Goal: Transaction & Acquisition: Download file/media

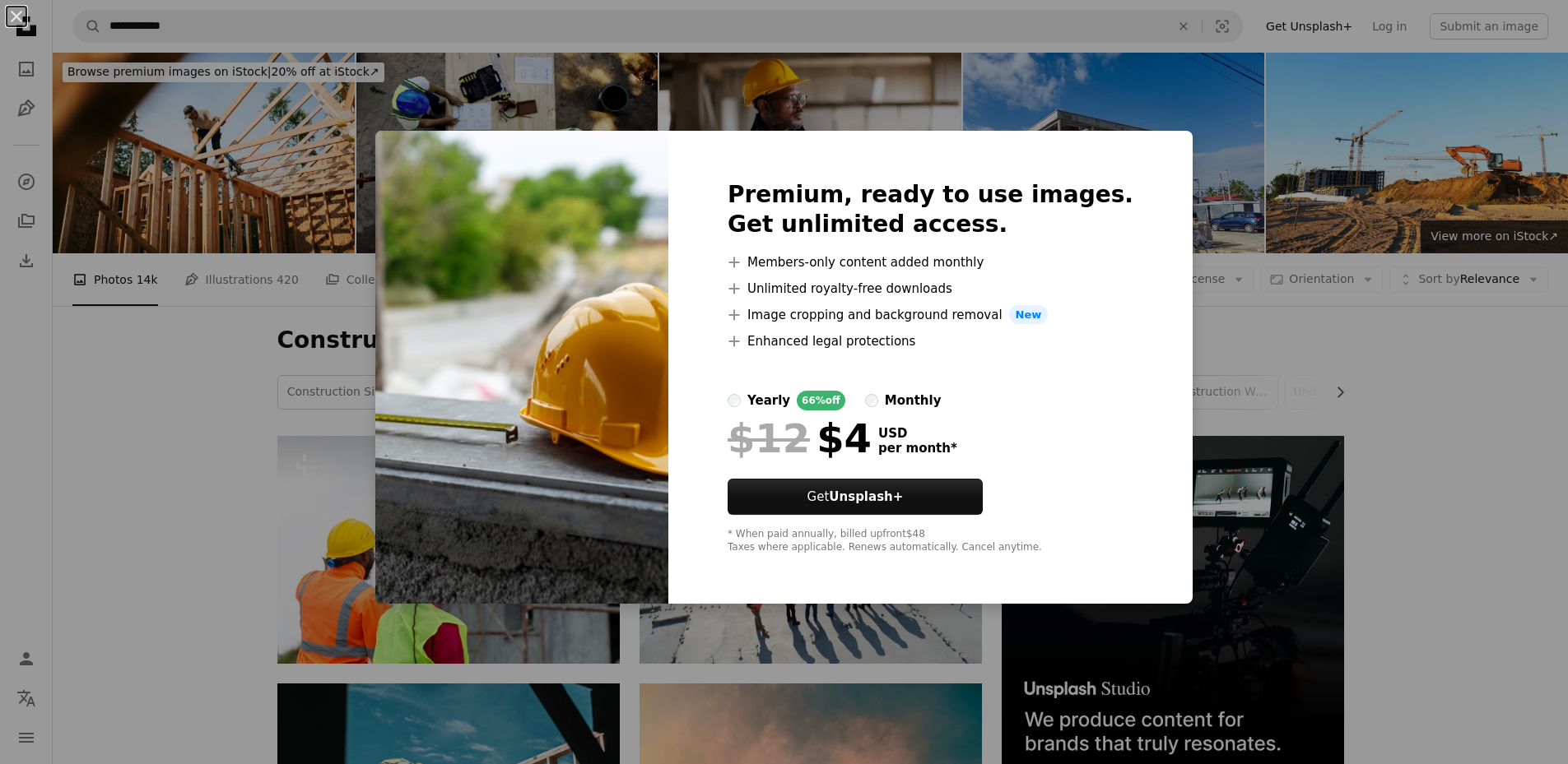
scroll to position [856, 0]
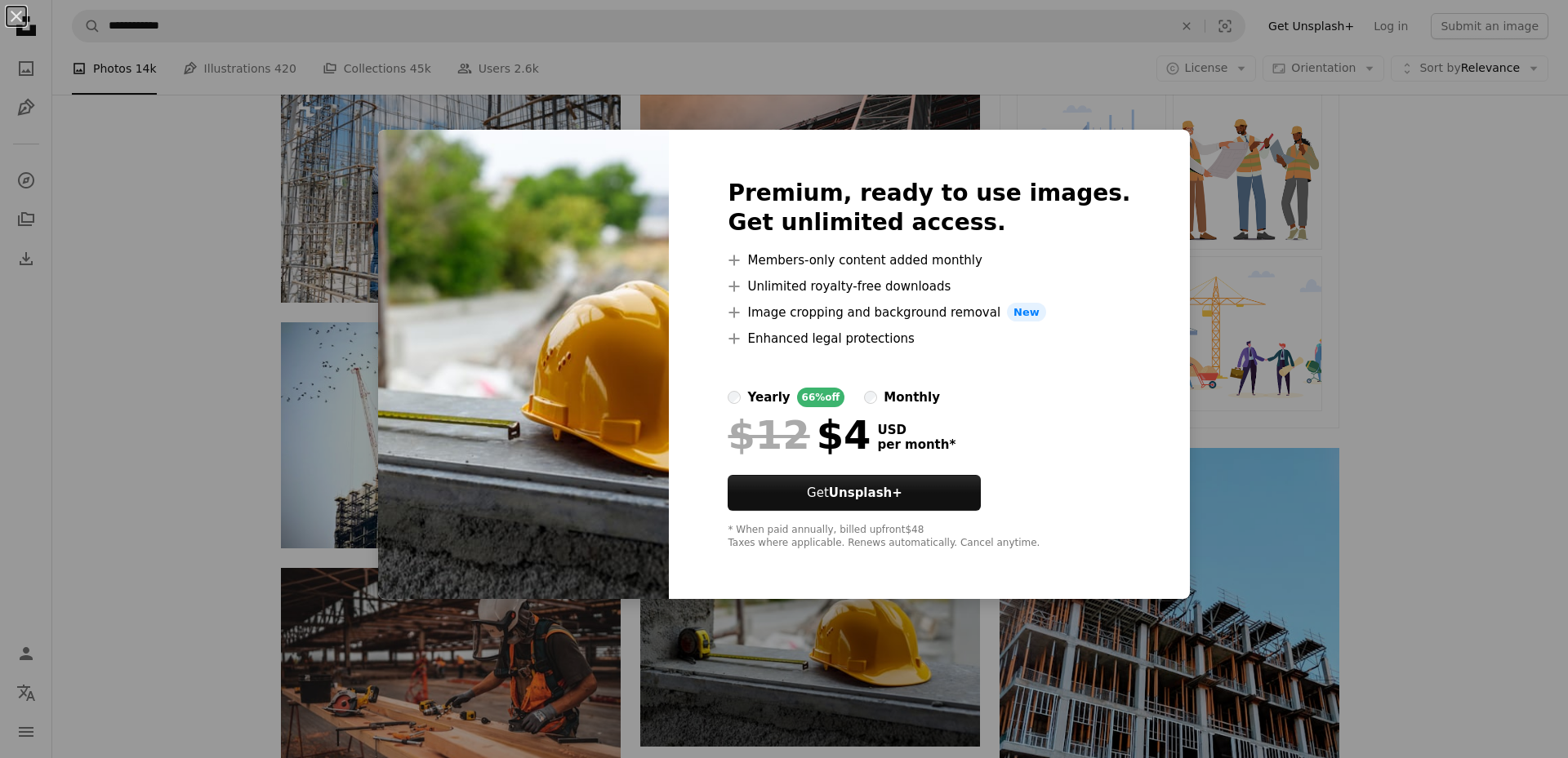
click at [1450, 223] on div "An X shape Premium, ready to use images. Get unlimited access. A plus sign Memb…" at bounding box center [784, 379] width 1568 height 758
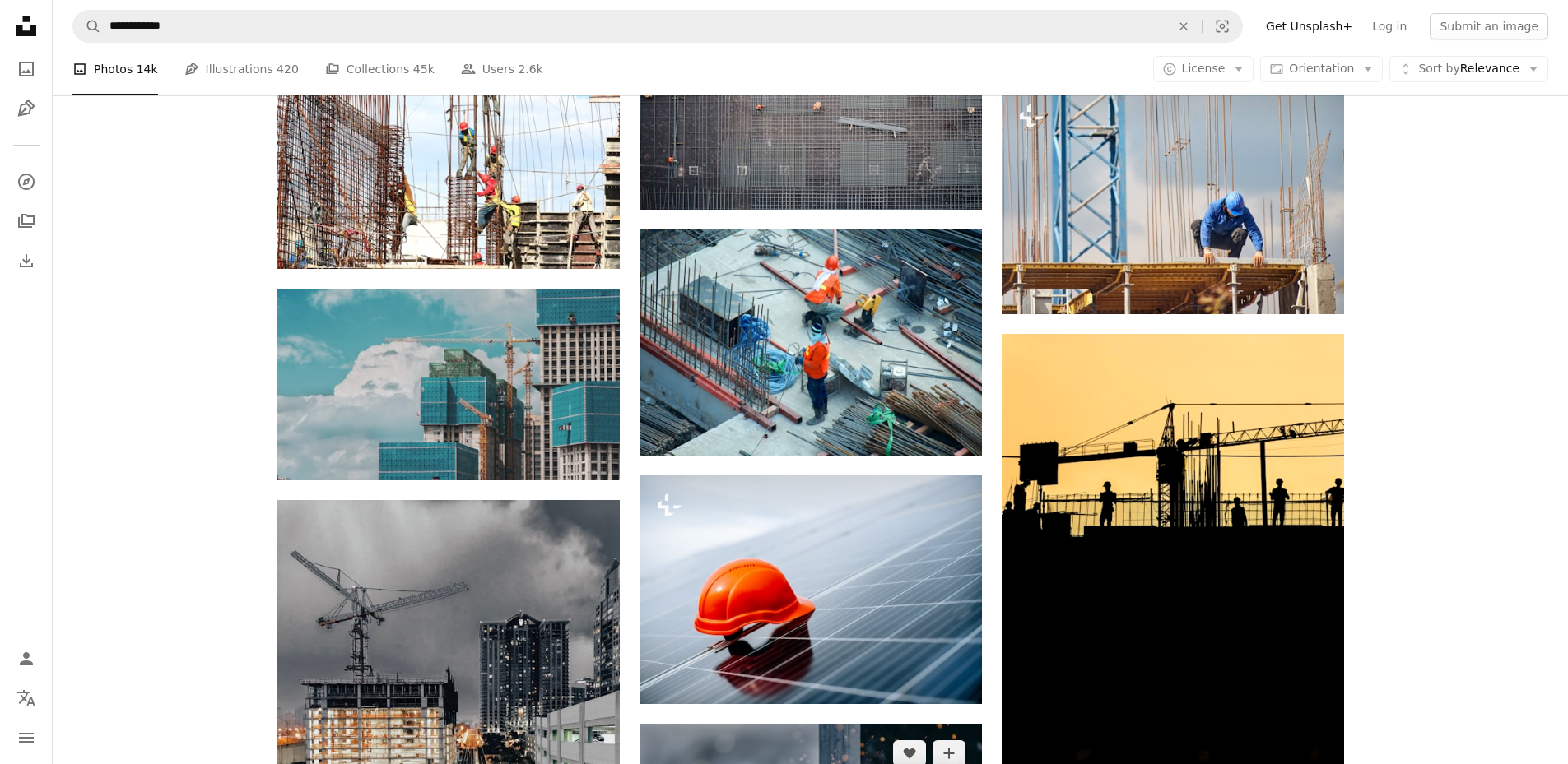
scroll to position [2015, 0]
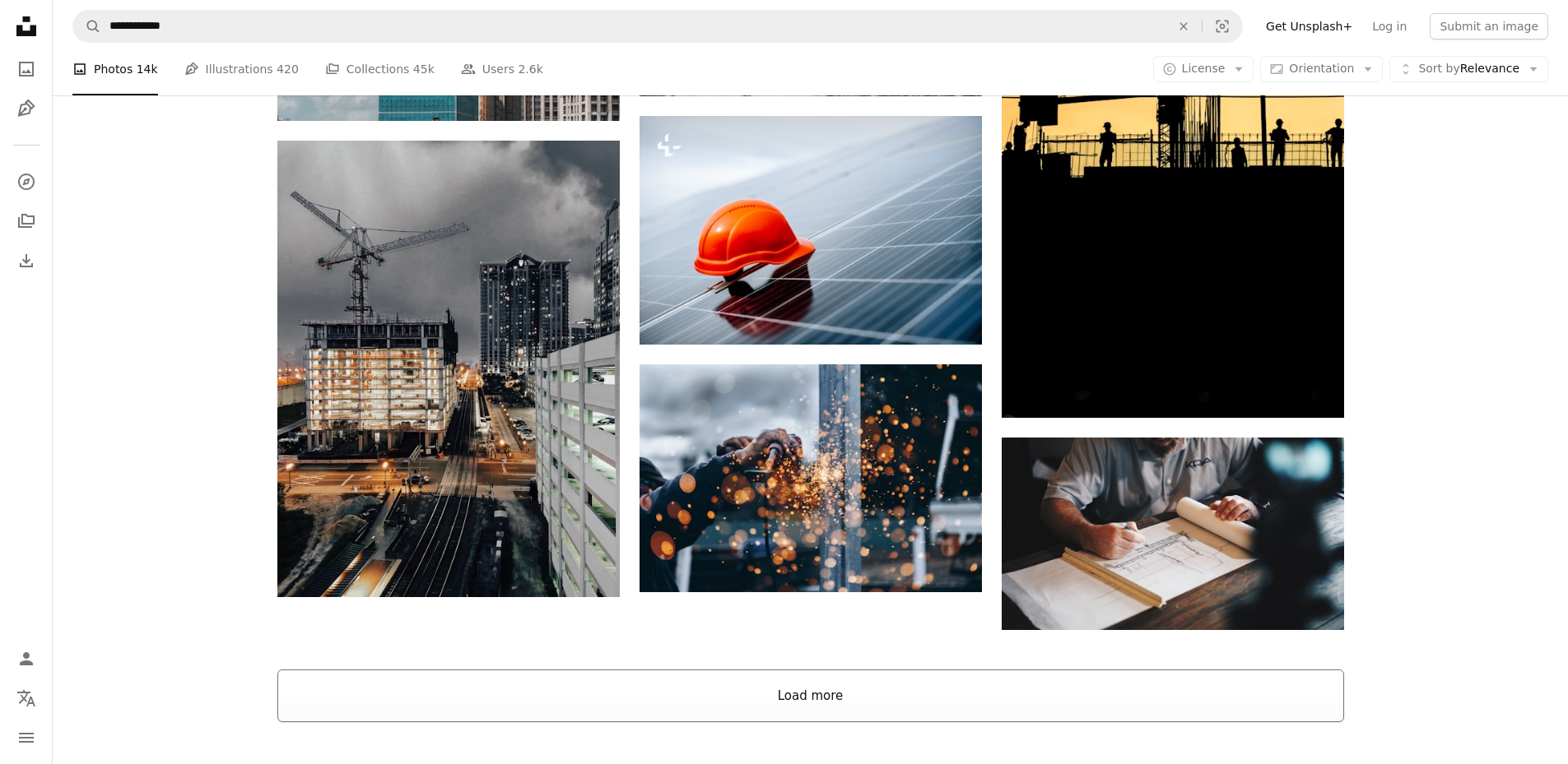
click at [772, 670] on button "Load more" at bounding box center [810, 696] width 1067 height 53
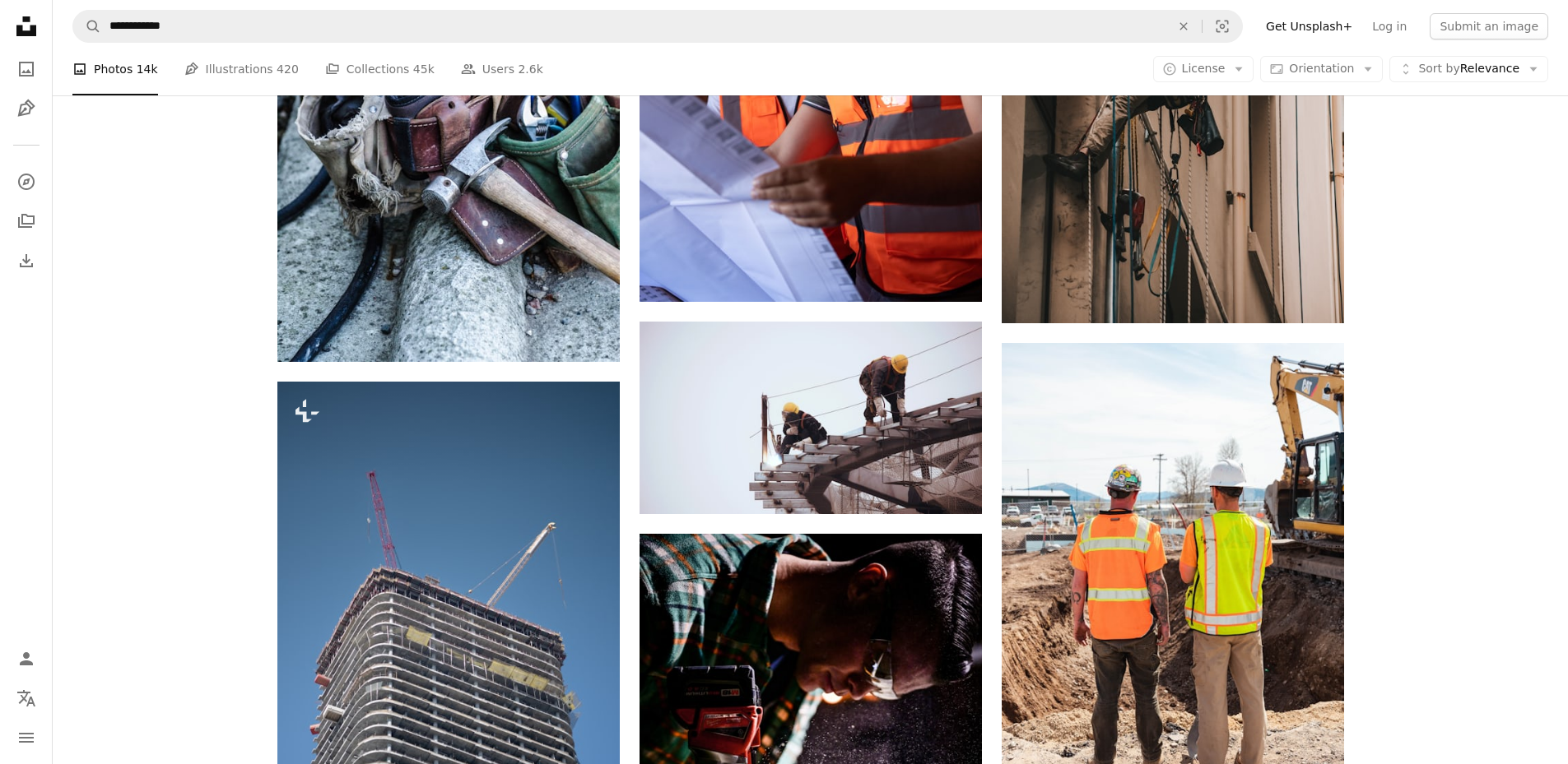
scroll to position [10331, 0]
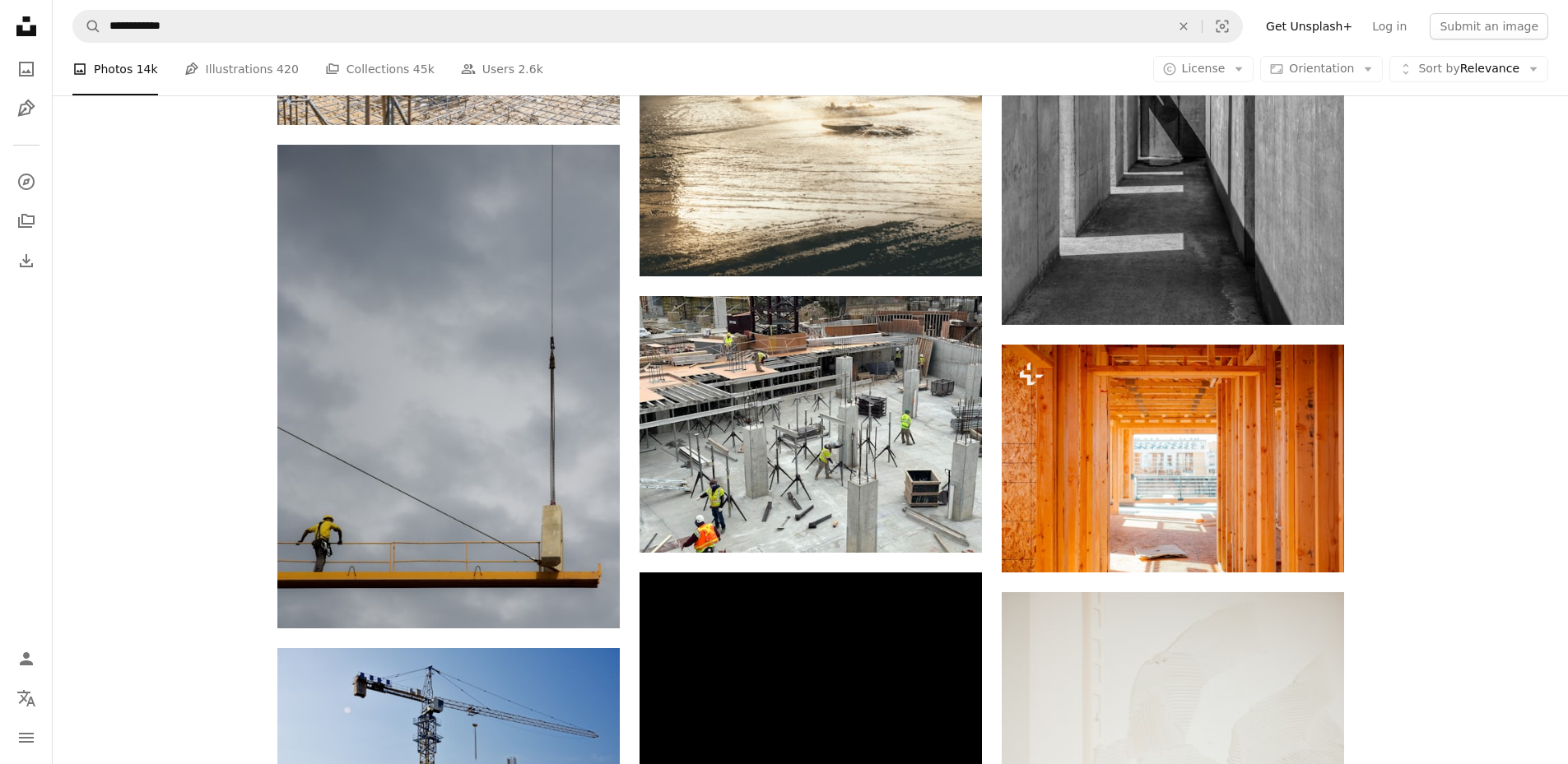
scroll to position [12831, 0]
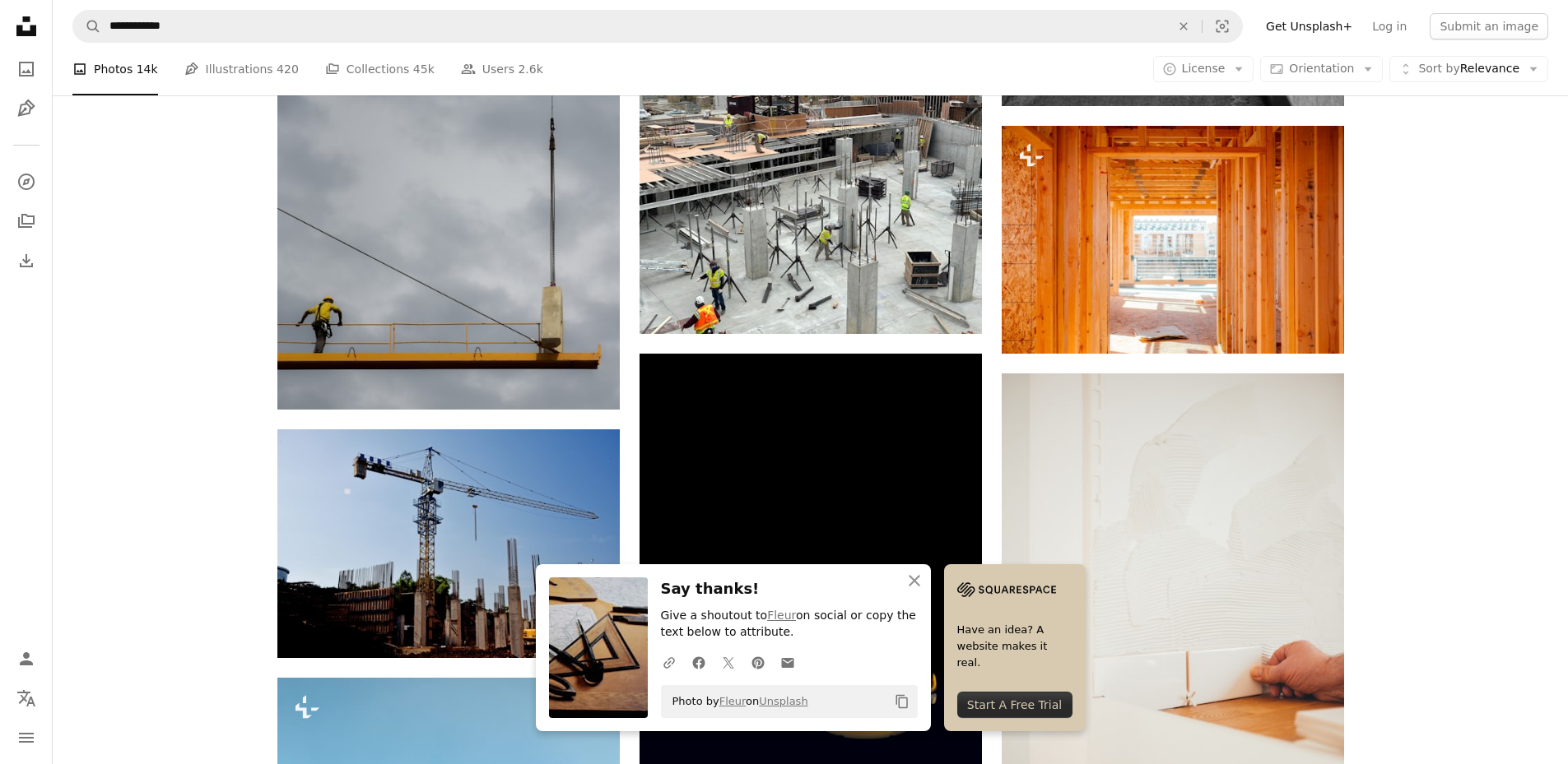
click at [924, 582] on icon "An X shape" at bounding box center [915, 581] width 19 height 19
